Goal: Task Accomplishment & Management: Manage account settings

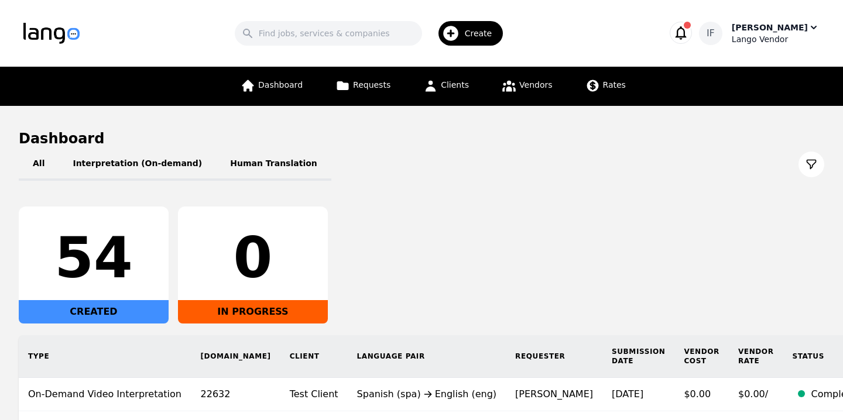
click at [806, 32] on div "[PERSON_NAME]" at bounding box center [770, 28] width 76 height 12
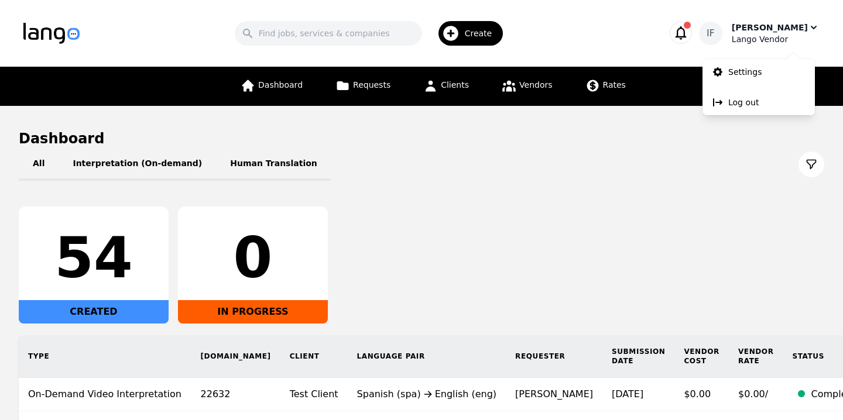
click at [806, 32] on div "[PERSON_NAME]" at bounding box center [770, 28] width 76 height 12
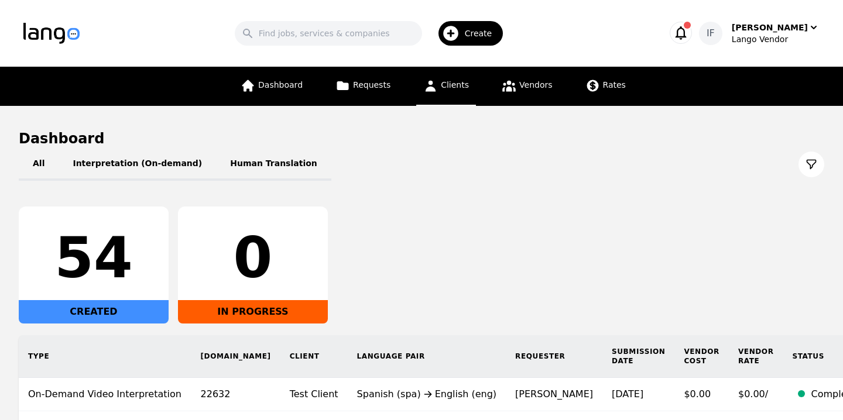
click at [456, 77] on link "Clients" at bounding box center [446, 86] width 60 height 39
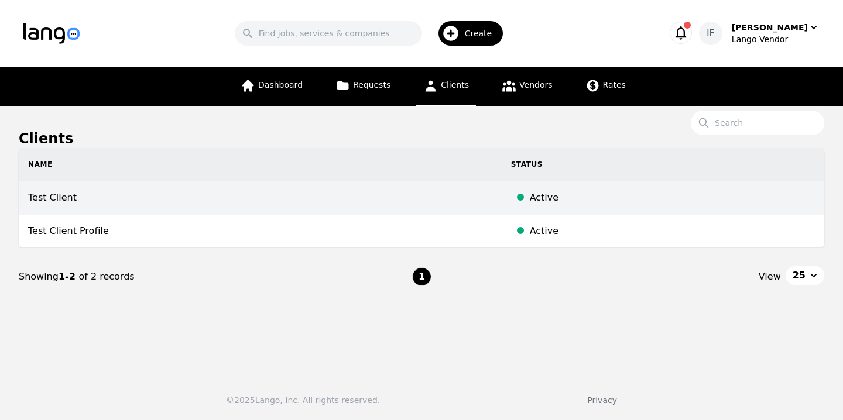
click at [222, 202] on td "Test Client" at bounding box center [260, 198] width 483 height 33
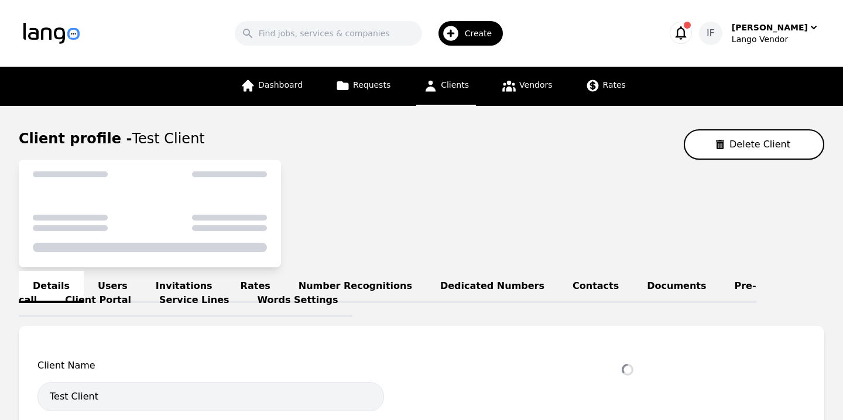
select select "active"
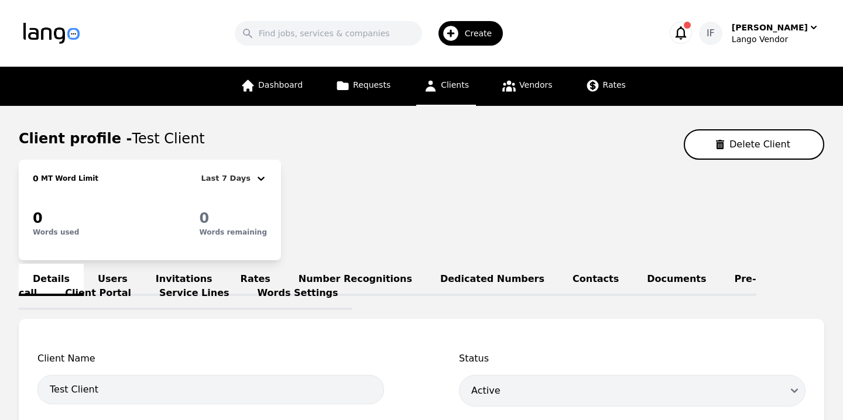
click at [678, 285] on link "Pre-call" at bounding box center [388, 287] width 738 height 46
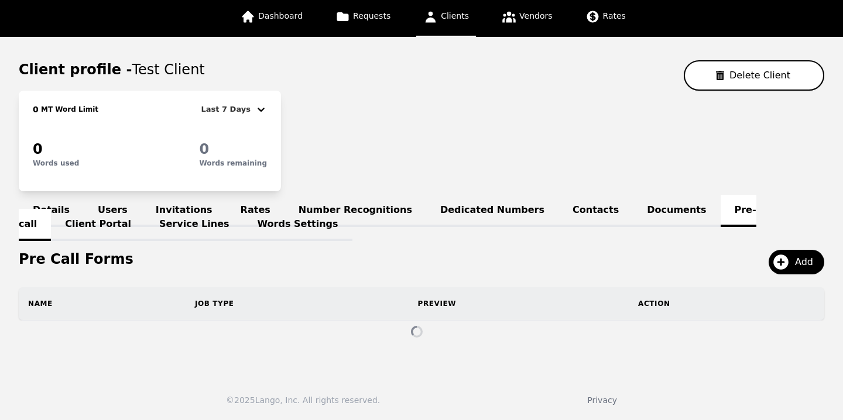
scroll to position [47, 0]
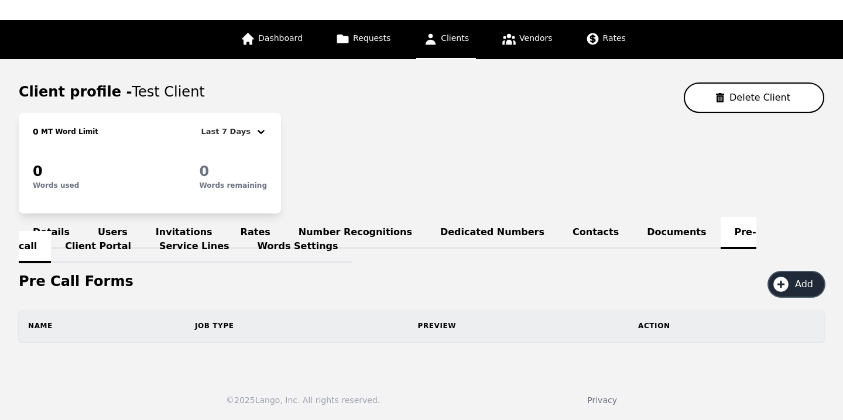
click at [809, 280] on span "Add" at bounding box center [808, 285] width 26 height 14
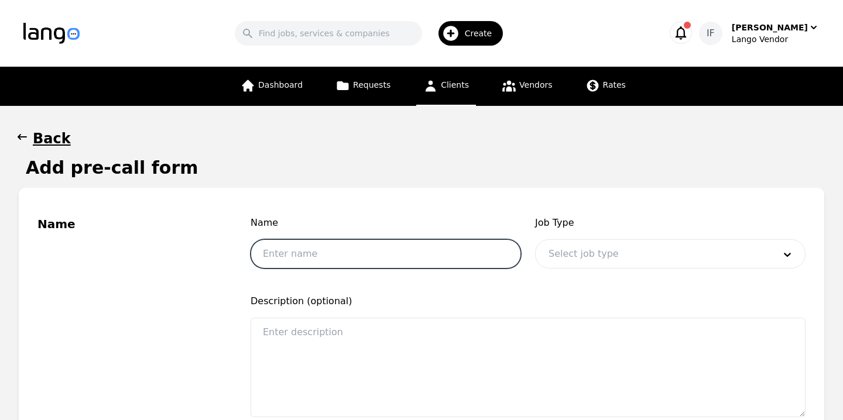
click at [314, 250] on input "text" at bounding box center [386, 253] width 271 height 29
type input "f"
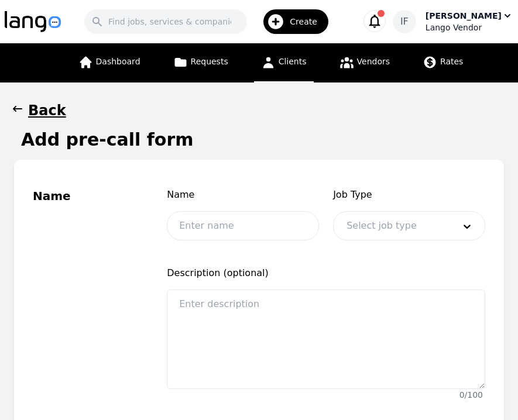
click at [481, 14] on div "[PERSON_NAME]" at bounding box center [464, 16] width 76 height 12
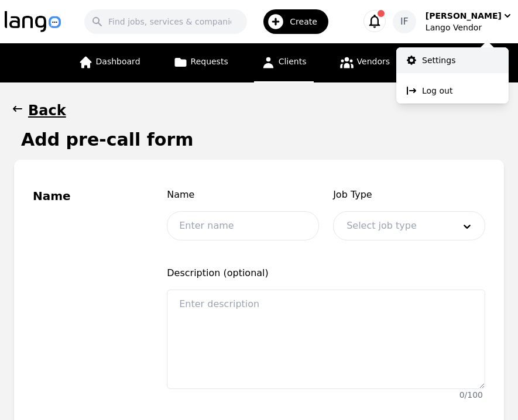
click at [457, 63] on link "Settings" at bounding box center [452, 60] width 112 height 26
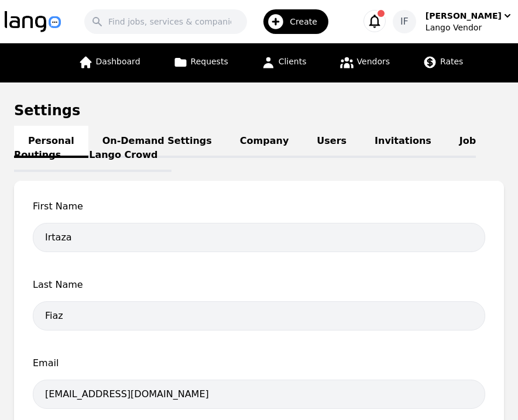
click at [439, 136] on div "Personal On-Demand Settings Company Users Invitations Job Routings Lango Crowd" at bounding box center [259, 148] width 490 height 28
click at [427, 141] on link "Job Routings" at bounding box center [245, 149] width 462 height 46
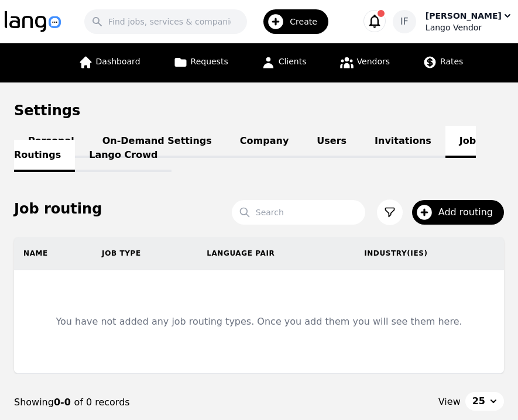
click at [486, 22] on div "Lango Vendor" at bounding box center [470, 28] width 88 height 12
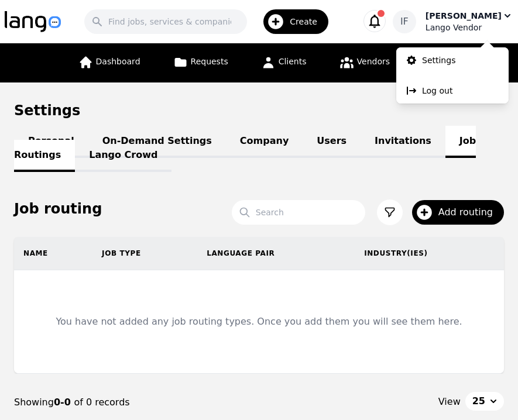
click at [486, 22] on div "Lango Vendor" at bounding box center [470, 28] width 88 height 12
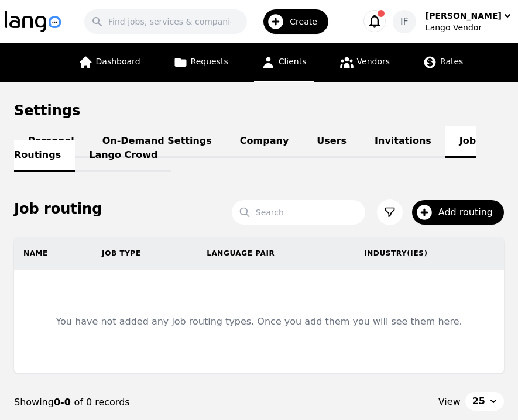
click at [293, 60] on span "Clients" at bounding box center [293, 61] width 28 height 9
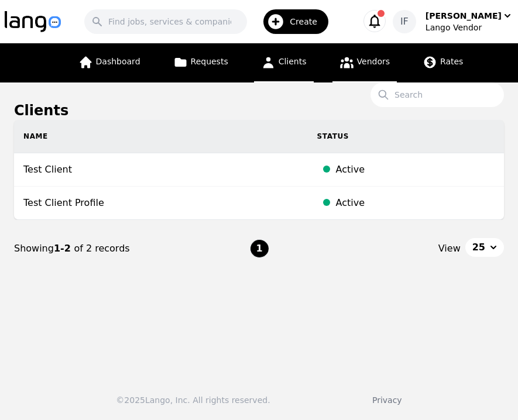
click at [363, 61] on span "Vendors" at bounding box center [373, 61] width 33 height 9
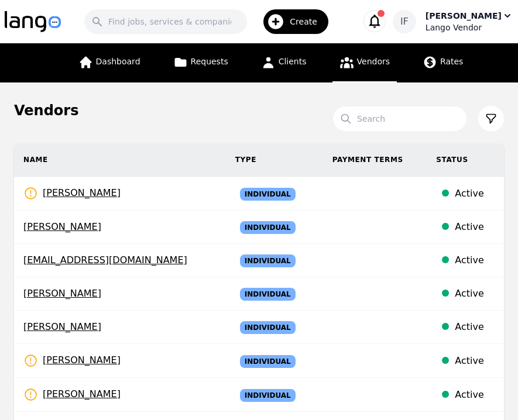
click at [487, 20] on div "Irtaza Fiaz" at bounding box center [464, 16] width 76 height 12
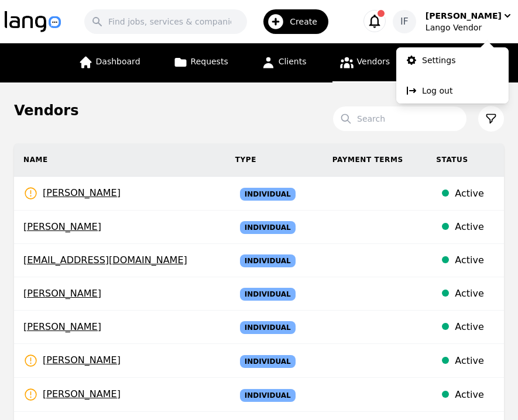
click at [271, 105] on div "Vendors" at bounding box center [259, 110] width 490 height 19
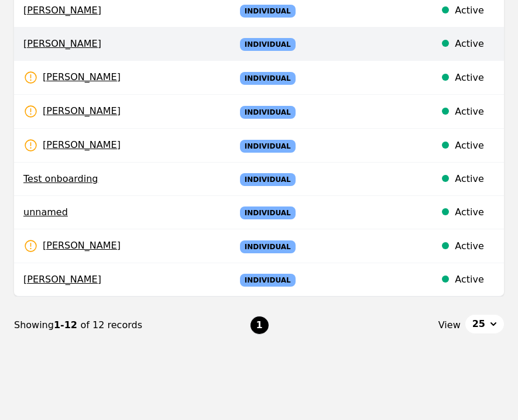
scroll to position [263, 0]
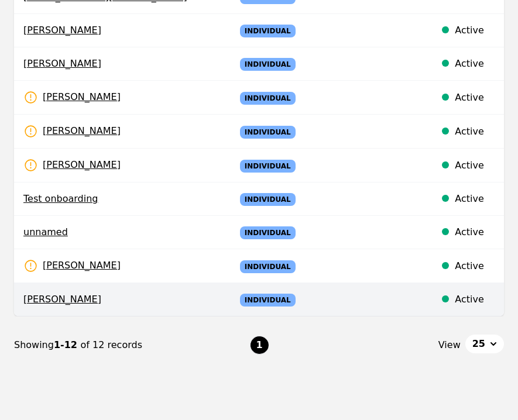
click at [277, 293] on td "Individual" at bounding box center [274, 299] width 97 height 33
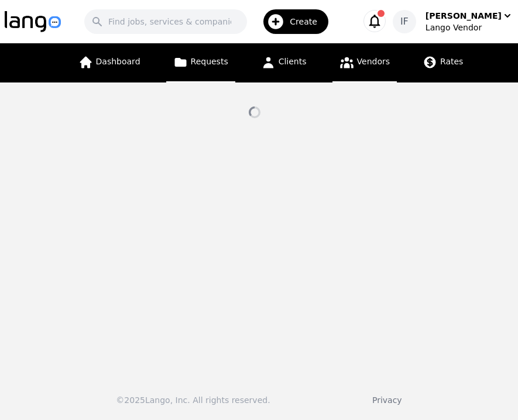
click at [197, 60] on span "Requests" at bounding box center [209, 61] width 37 height 9
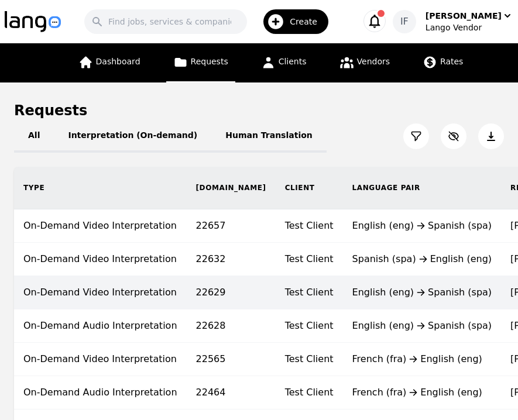
scroll to position [0, 268]
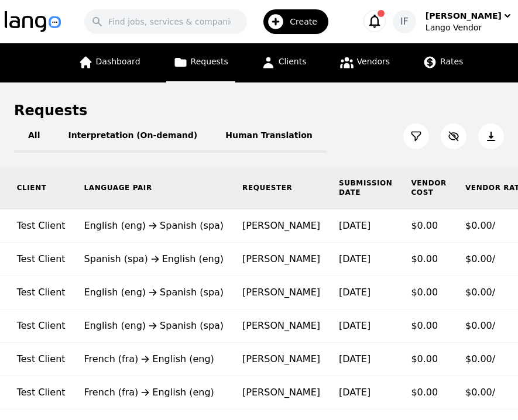
click at [327, 32] on div "Create" at bounding box center [295, 21] width 65 height 25
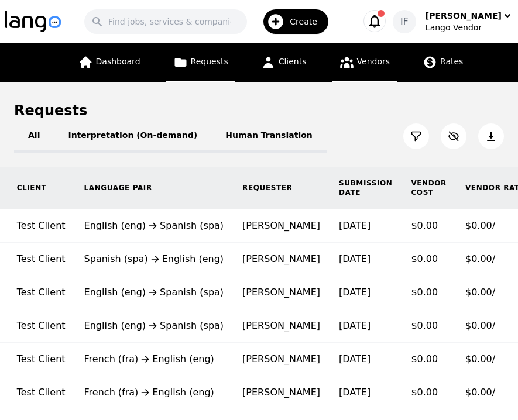
click at [374, 56] on link "Vendors" at bounding box center [365, 62] width 64 height 39
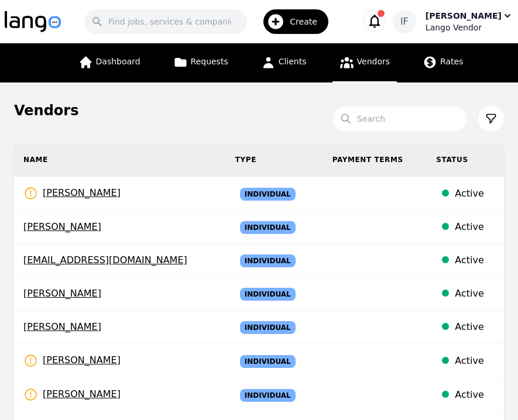
click at [467, 16] on div "[PERSON_NAME]" at bounding box center [464, 16] width 76 height 12
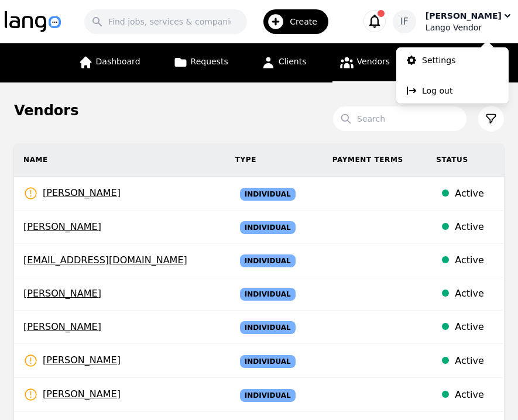
click at [461, 26] on div "Lango Vendor" at bounding box center [470, 28] width 88 height 12
